Goal: Navigation & Orientation: Find specific page/section

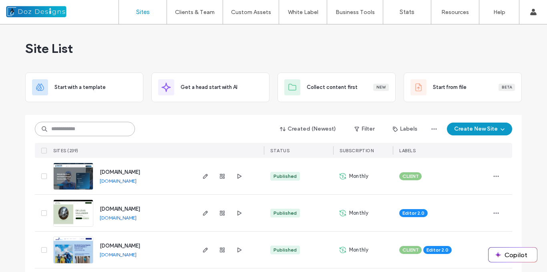
click at [102, 127] on input at bounding box center [85, 129] width 100 height 14
type input "****"
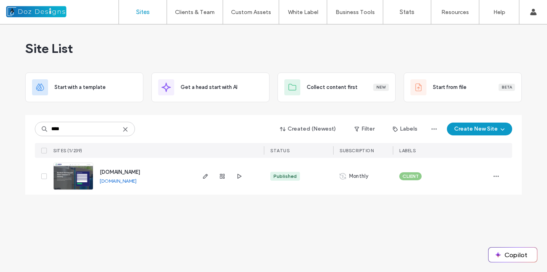
click at [74, 175] on img at bounding box center [73, 190] width 39 height 54
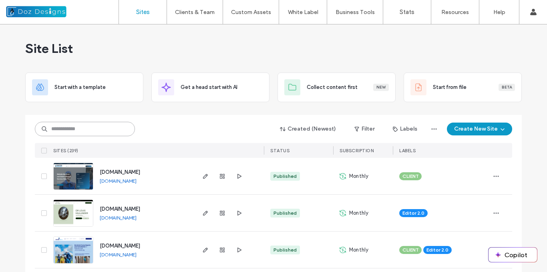
click at [124, 129] on input at bounding box center [85, 129] width 100 height 14
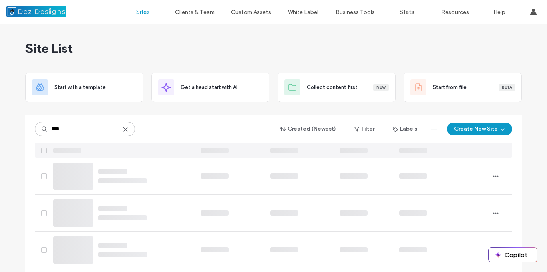
type input "****"
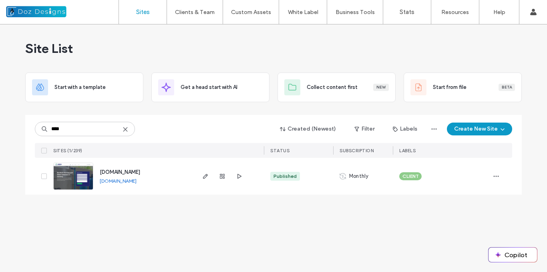
click at [126, 129] on use at bounding box center [125, 129] width 4 height 4
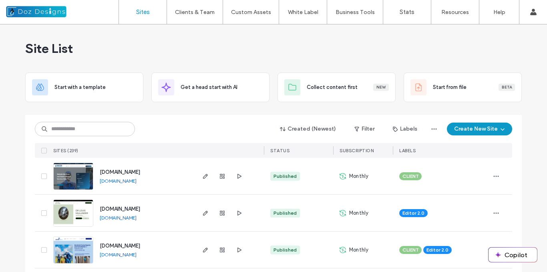
click at [42, 176] on icon at bounding box center [43, 176] width 3 height 2
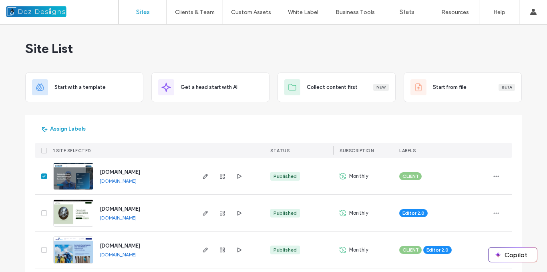
click at [41, 215] on span at bounding box center [44, 213] width 6 height 6
click at [42, 213] on icon at bounding box center [43, 213] width 3 height 2
click at [42, 175] on icon at bounding box center [43, 176] width 3 height 2
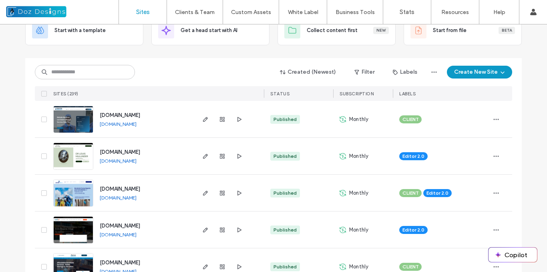
scroll to position [24, 0]
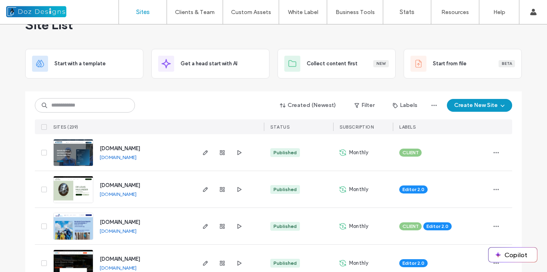
drag, startPoint x: 534, startPoint y: 43, endPoint x: 522, endPoint y: 52, distance: 14.6
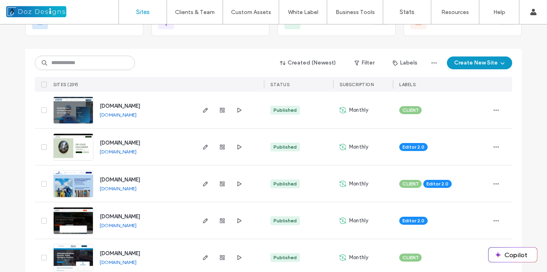
scroll to position [0, 0]
